Goal: Navigation & Orientation: Find specific page/section

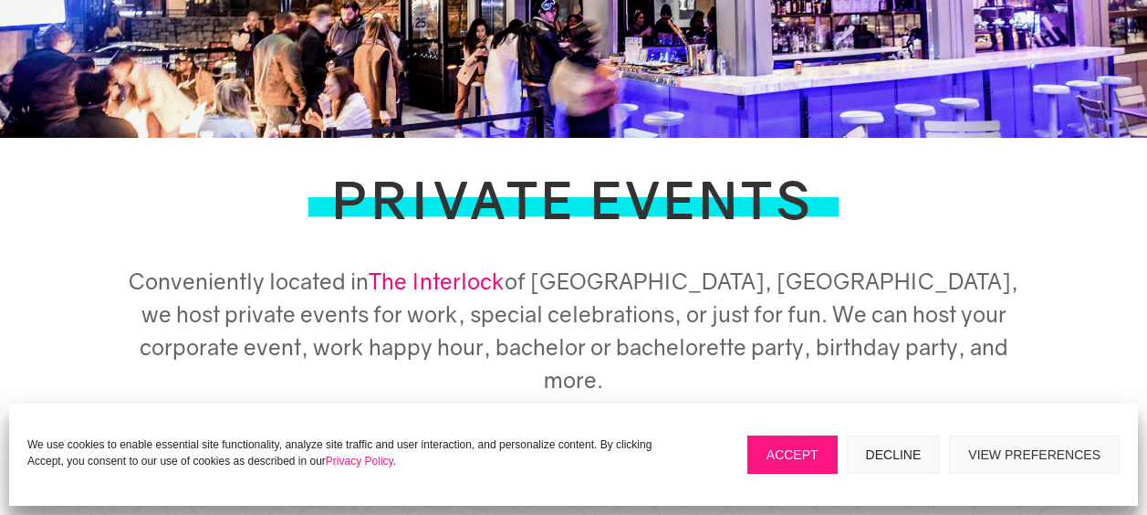
click at [812, 457] on button "Accept" at bounding box center [792, 454] width 90 height 38
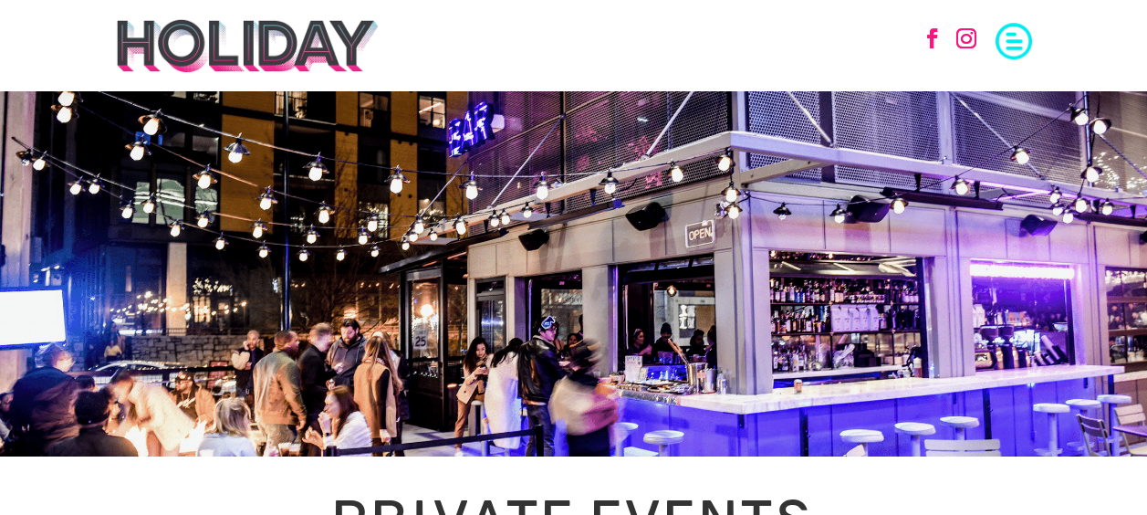
click at [1019, 49] on span at bounding box center [1013, 39] width 36 height 36
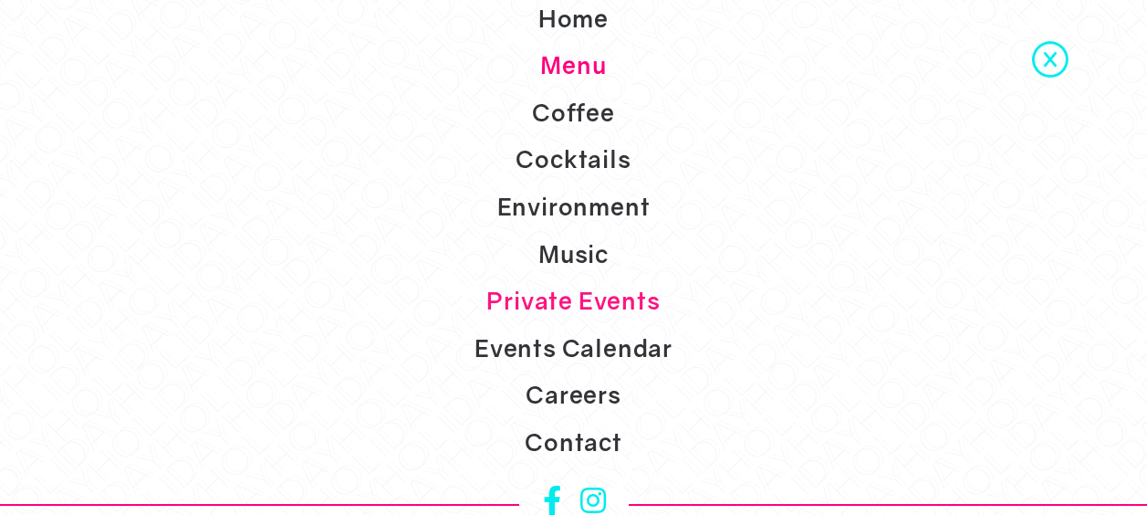
click at [591, 78] on link "Menu" at bounding box center [573, 65] width 1147 height 47
